Goal: Task Accomplishment & Management: Manage account settings

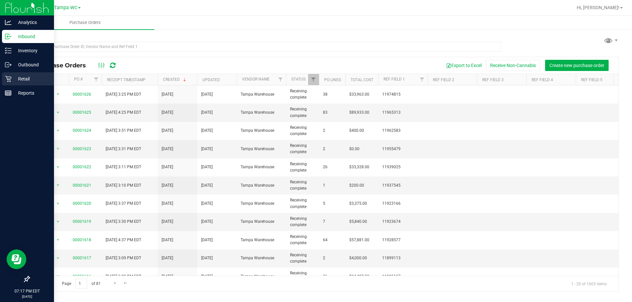
click at [9, 78] on icon at bounding box center [8, 79] width 7 height 7
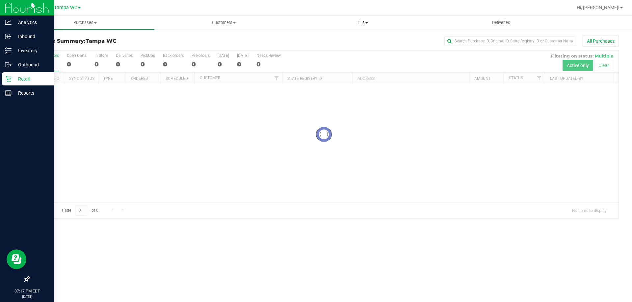
click at [351, 25] on span "Tills" at bounding box center [362, 23] width 138 height 6
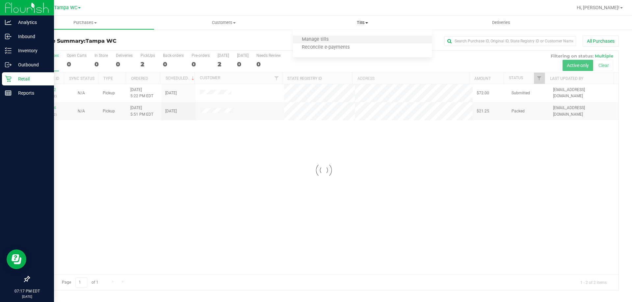
click at [348, 37] on li "Manage tills" at bounding box center [362, 40] width 139 height 8
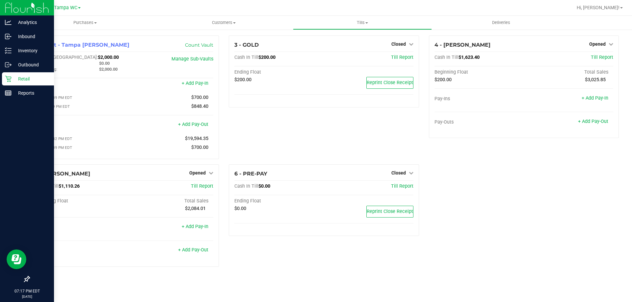
click at [267, 267] on div "6 - PRE-PAY Closed Open Till Cash In Till $0.00 Till Report Ending Float $0.00 …" at bounding box center [324, 219] width 200 height 108
click at [202, 177] on div "Opened" at bounding box center [201, 173] width 24 height 8
click at [203, 175] on span "Opened" at bounding box center [197, 172] width 16 height 5
click at [196, 189] on link "Close Till" at bounding box center [199, 186] width 18 height 5
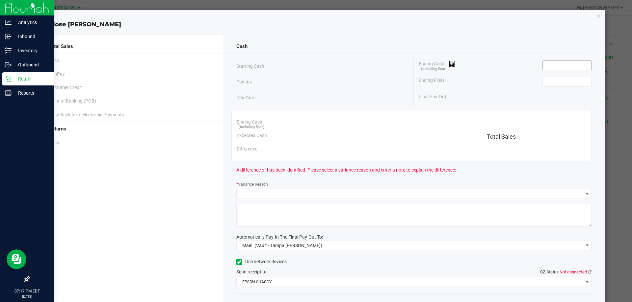
click at [561, 67] on input at bounding box center [567, 65] width 48 height 9
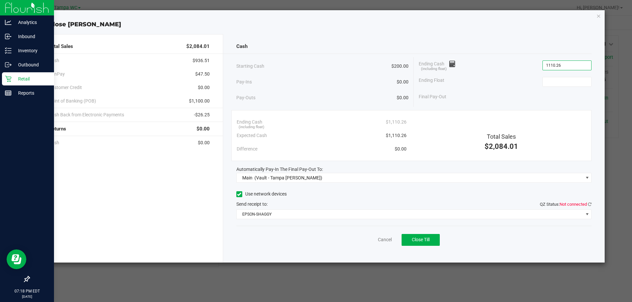
type input "$1,110.26"
type input "$200.00"
click at [311, 245] on div "Cancel Close Till" at bounding box center [413, 238] width 355 height 25
click at [591, 205] on icon at bounding box center [590, 204] width 4 height 4
click at [436, 238] on button "Close Till" at bounding box center [421, 240] width 38 height 12
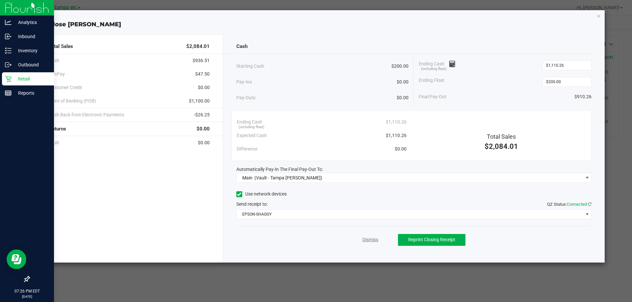
click at [366, 237] on link "Dismiss" at bounding box center [370, 240] width 16 height 7
